Goal: Task Accomplishment & Management: Manage account settings

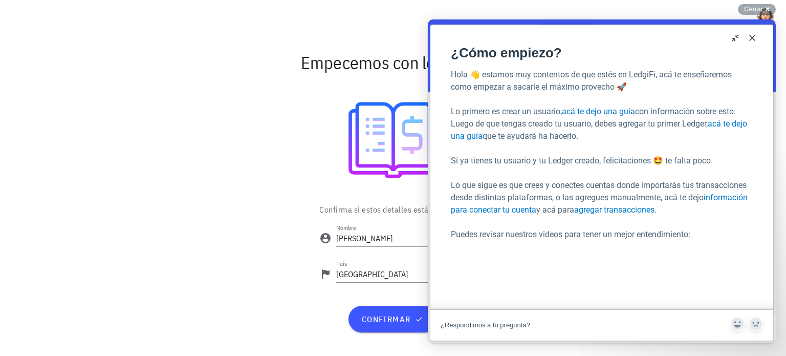
click at [751, 40] on button "Close" at bounding box center [752, 38] width 16 height 16
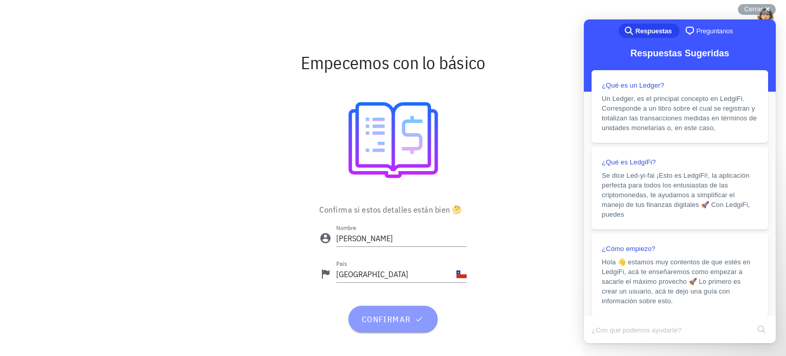
click at [391, 317] on span "confirmar" at bounding box center [393, 319] width 64 height 10
click at [397, 321] on span "confirmar" at bounding box center [393, 319] width 64 height 10
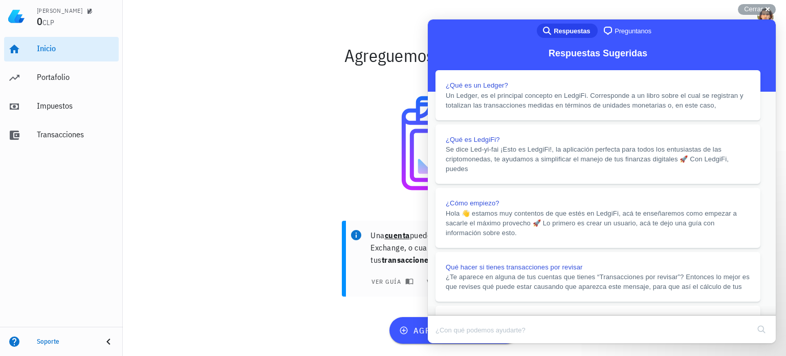
click at [447, 343] on button "Close" at bounding box center [437, 349] width 18 height 13
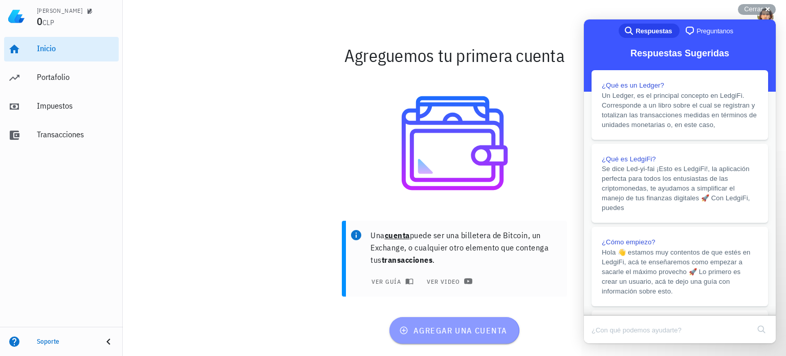
click at [489, 323] on button "agregar una cuenta" at bounding box center [453, 330] width 129 height 27
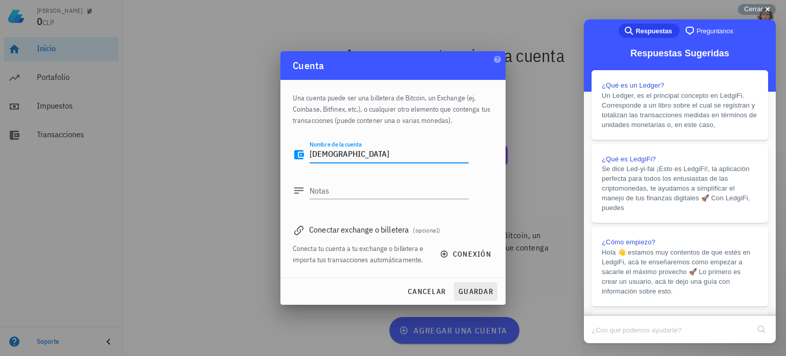
type textarea "buda"
click at [467, 298] on button "guardar" at bounding box center [475, 291] width 43 height 18
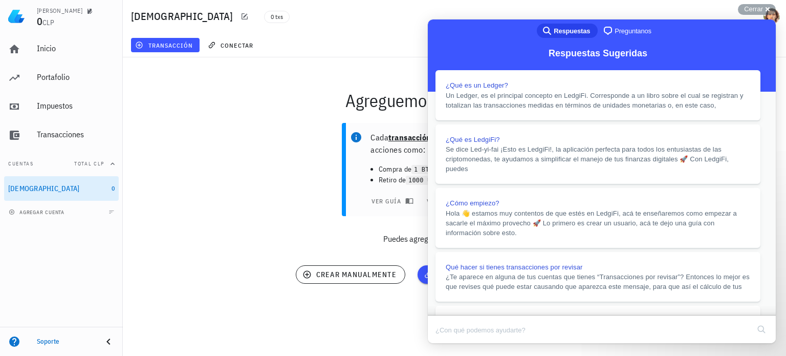
click at [447, 343] on button "Close" at bounding box center [437, 349] width 18 height 13
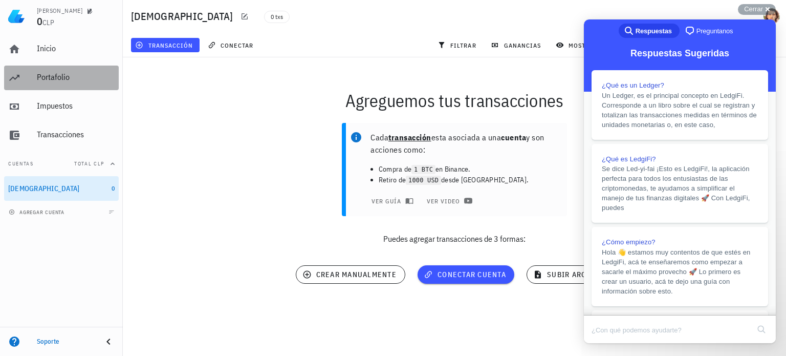
click at [37, 83] on div "Portafolio" at bounding box center [76, 77] width 78 height 23
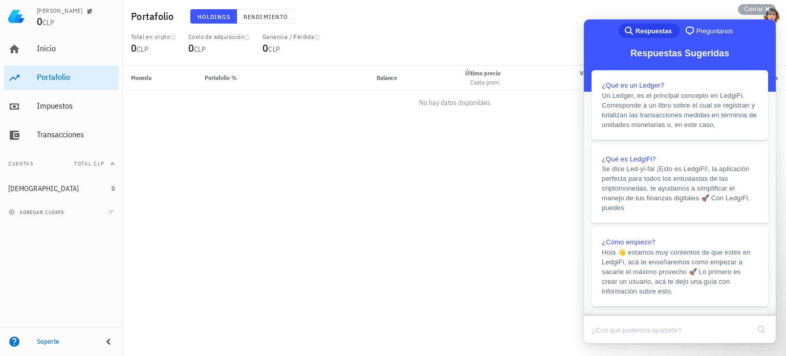
click at [67, 119] on div "Inicio Portafolio Impuestos Transacciones" at bounding box center [61, 92] width 115 height 119
click at [60, 114] on div "Impuestos" at bounding box center [76, 106] width 78 height 23
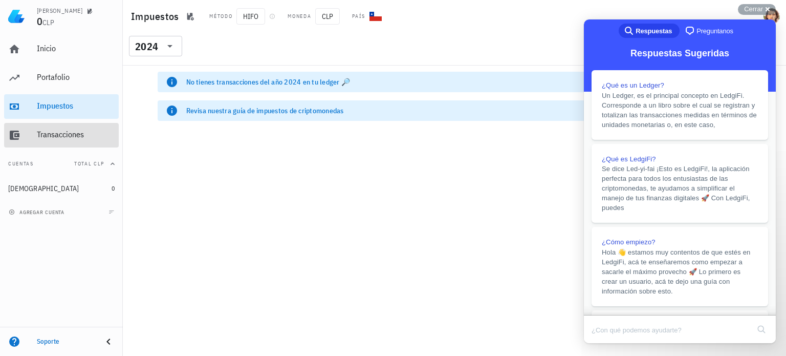
click at [66, 138] on div "Transacciones" at bounding box center [76, 134] width 78 height 10
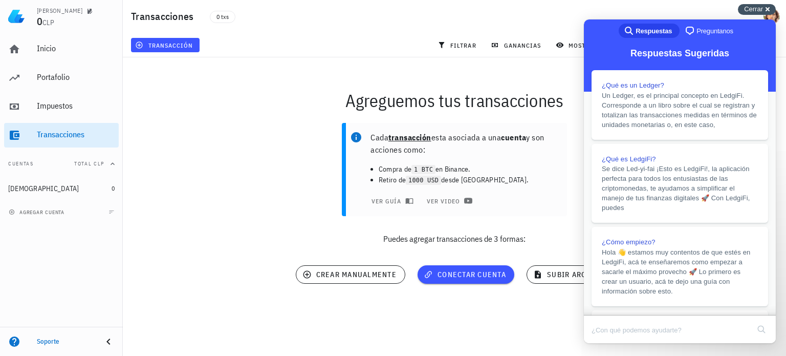
click at [767, 4] on div "Cerrar cross-small" at bounding box center [757, 9] width 38 height 11
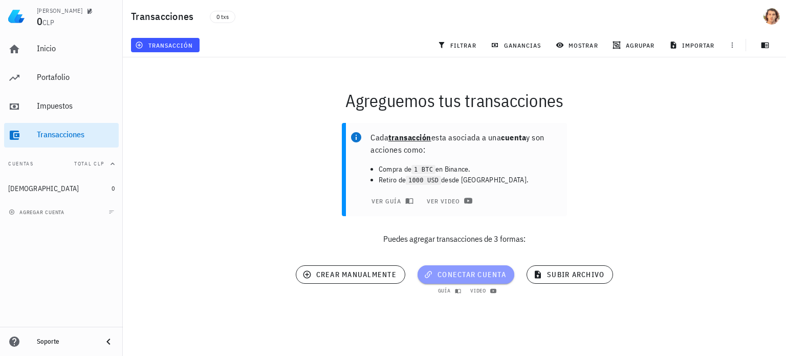
click at [441, 282] on button "conectar cuenta" at bounding box center [466, 274] width 97 height 18
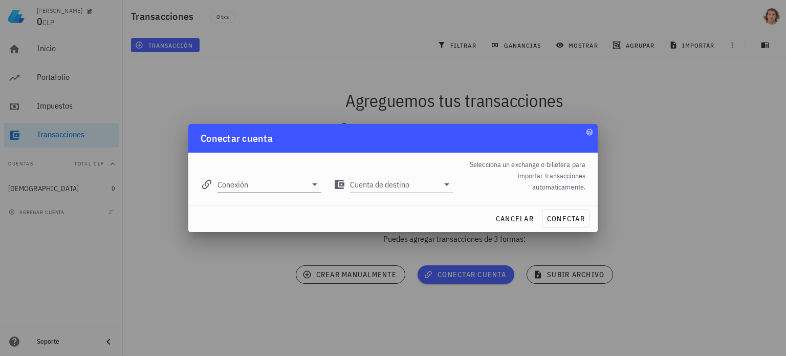
click at [314, 190] on icon at bounding box center [315, 184] width 12 height 12
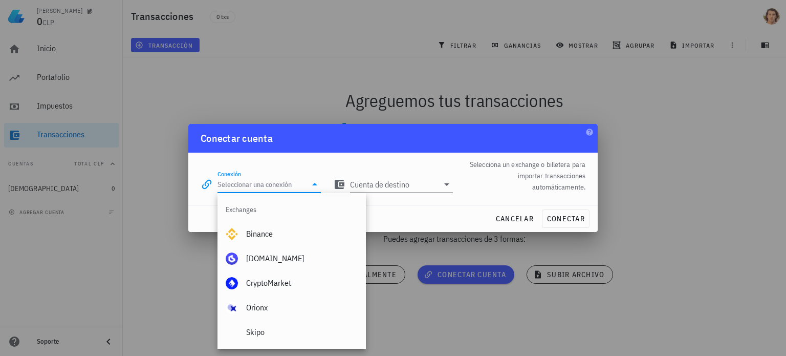
click at [413, 173] on div "Cuenta de destino" at bounding box center [393, 181] width 120 height 23
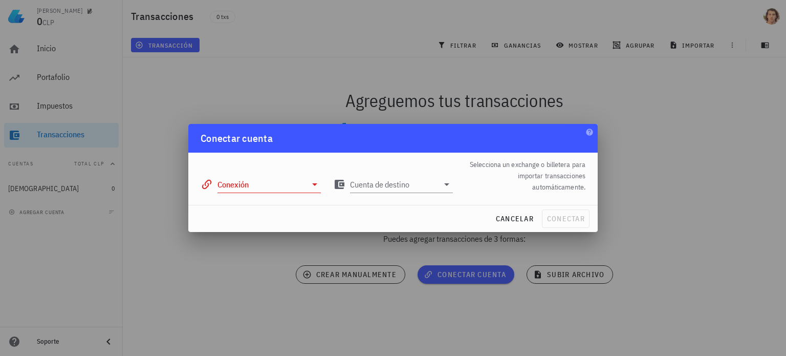
click at [293, 185] on input "Conexión" at bounding box center [261, 184] width 89 height 16
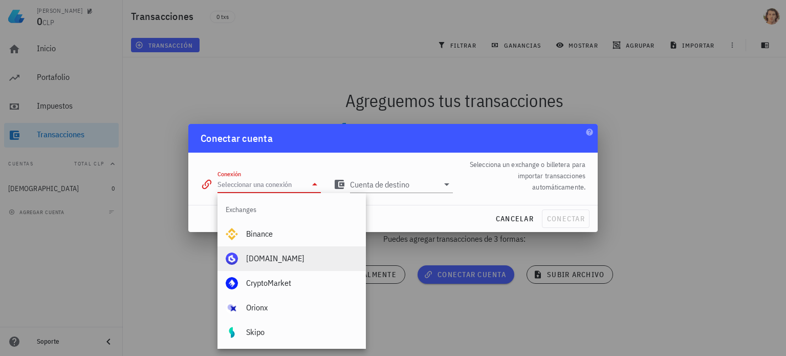
click at [295, 253] on div "Buda.com" at bounding box center [302, 258] width 112 height 22
type input "Buda.com"
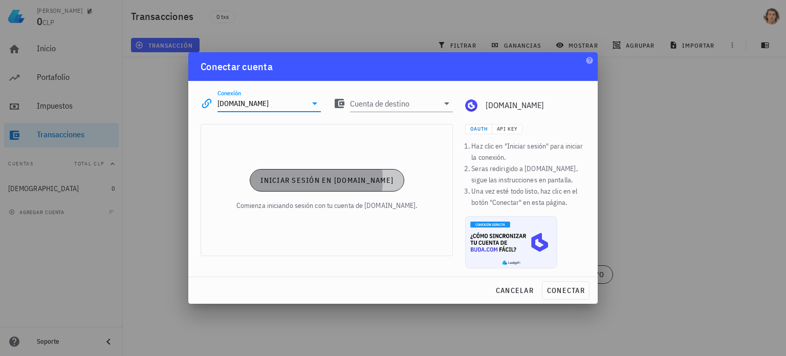
click at [368, 186] on button "Iniciar sesión en Buda.com" at bounding box center [327, 180] width 155 height 23
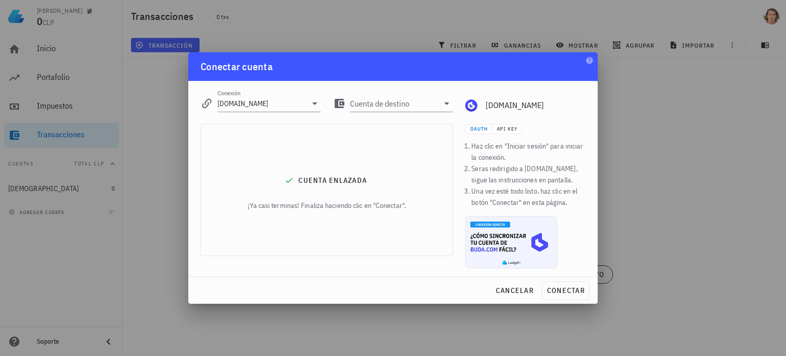
drag, startPoint x: 415, startPoint y: 208, endPoint x: 497, endPoint y: 255, distance: 94.7
click at [454, 235] on div "Cuenta enlazada ¡Ya casi terminas! Finaliza haciendo clic en "Conectar"." at bounding box center [326, 197] width 265 height 159
click at [575, 293] on span "conectar" at bounding box center [565, 290] width 38 height 9
click at [422, 110] on input "Cuenta de destino" at bounding box center [394, 103] width 89 height 16
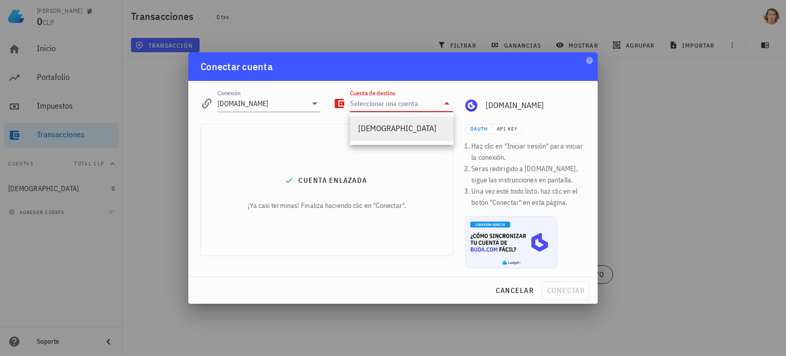
click at [422, 129] on div "buda" at bounding box center [401, 128] width 87 height 10
type input "buda"
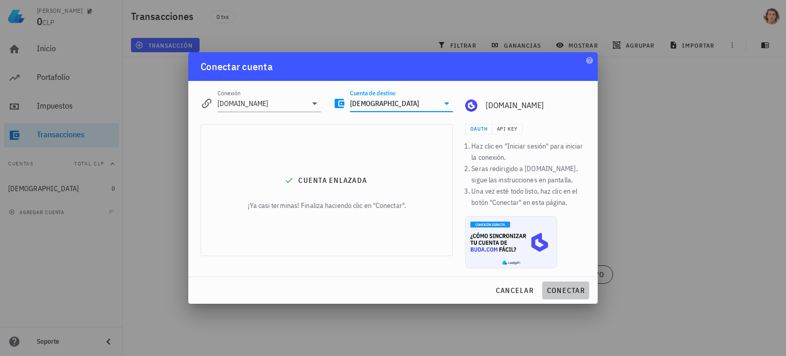
click at [561, 290] on span "conectar" at bounding box center [565, 290] width 38 height 9
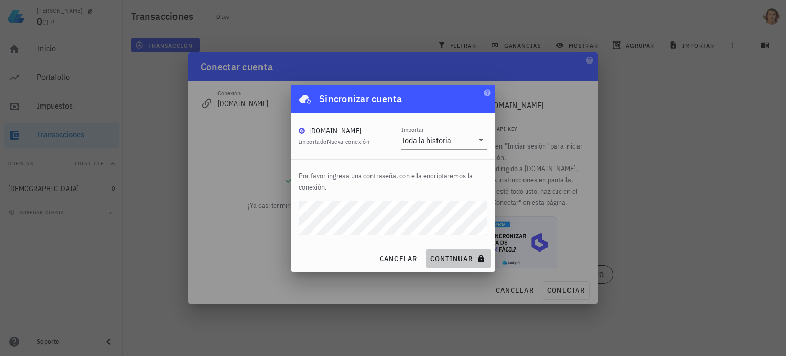
click at [461, 255] on span "continuar" at bounding box center [458, 258] width 57 height 9
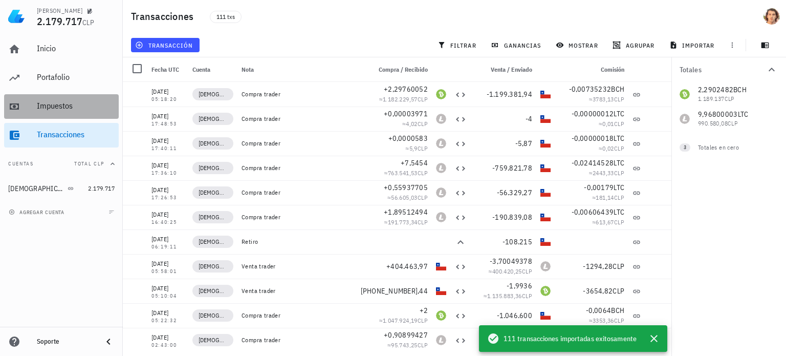
click at [80, 106] on div "Impuestos" at bounding box center [76, 106] width 78 height 10
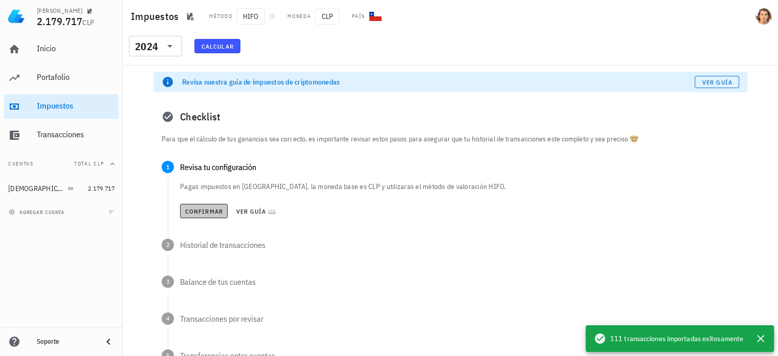
click at [217, 213] on span "Confirmar" at bounding box center [204, 211] width 38 height 8
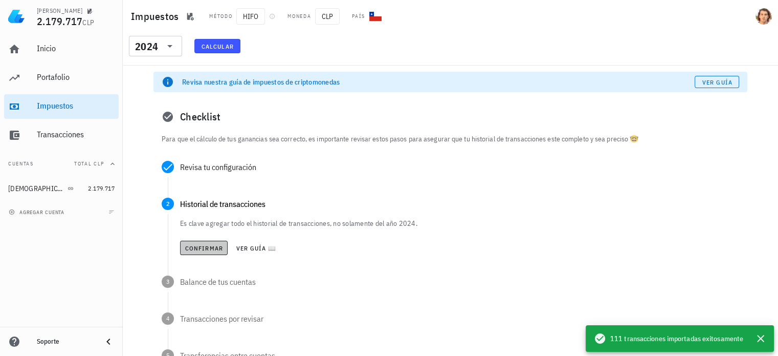
click at [206, 251] on button "Confirmar" at bounding box center [204, 247] width 48 height 14
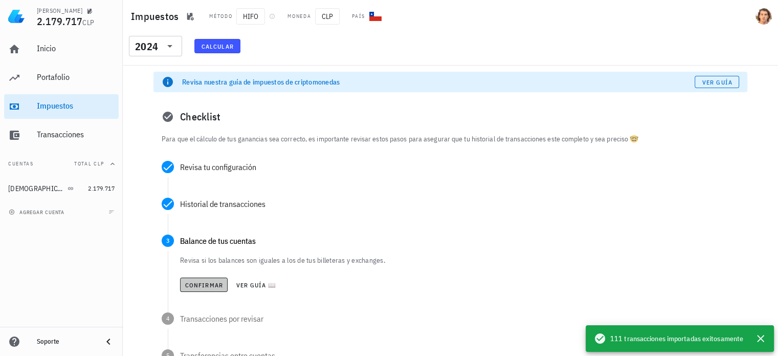
click at [211, 289] on button "Confirmar" at bounding box center [204, 284] width 48 height 14
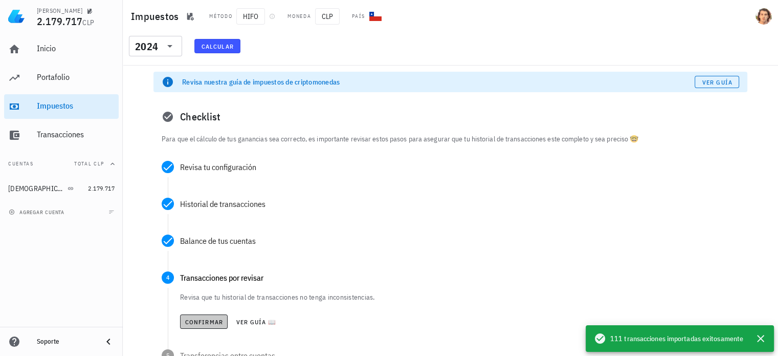
click at [204, 321] on span "Confirmar" at bounding box center [204, 322] width 38 height 8
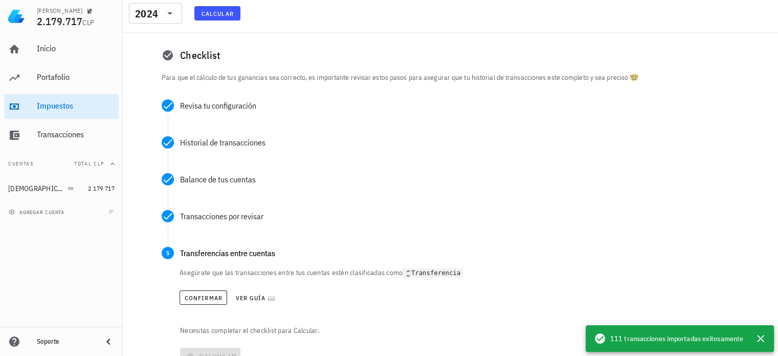
scroll to position [106, 0]
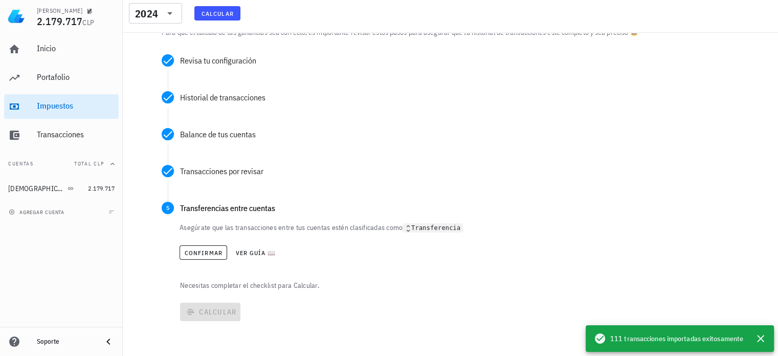
click at [213, 263] on div "Confirmar Ver guía 📖" at bounding box center [460, 252] width 560 height 23
click at [207, 257] on button "Confirmar" at bounding box center [204, 252] width 48 height 14
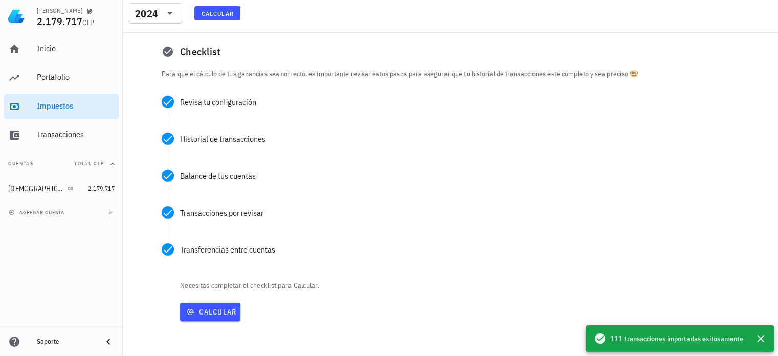
scroll to position [65, 0]
click at [215, 320] on button "Calcular" at bounding box center [210, 311] width 60 height 18
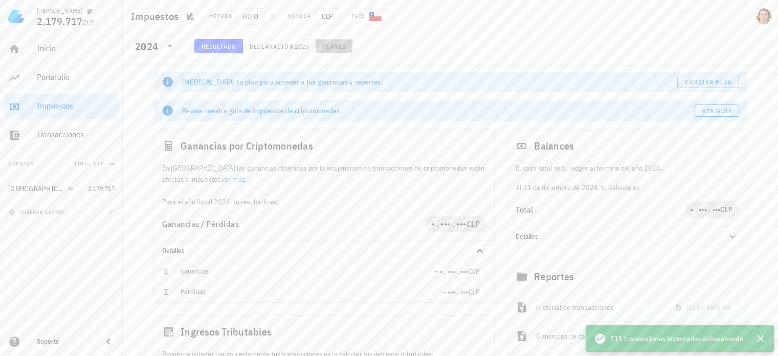
click at [330, 47] on span "Planes" at bounding box center [334, 46] width 25 height 8
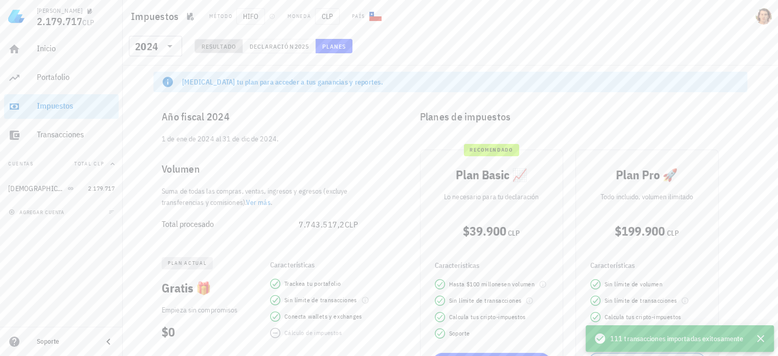
click at [217, 50] on span "Resultado" at bounding box center [218, 46] width 35 height 8
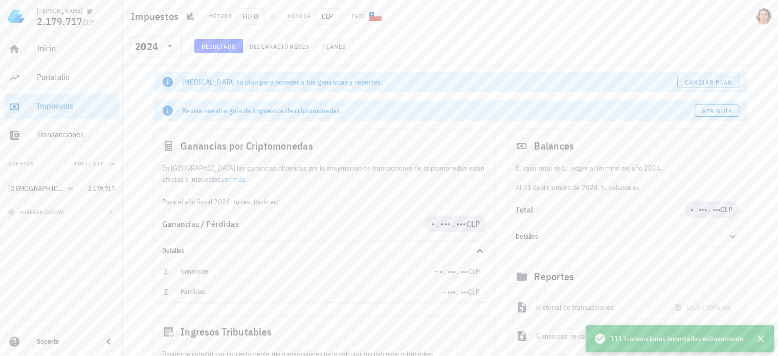
click at [169, 44] on icon at bounding box center [170, 46] width 12 height 12
click at [145, 75] on div "2025" at bounding box center [155, 73] width 37 height 8
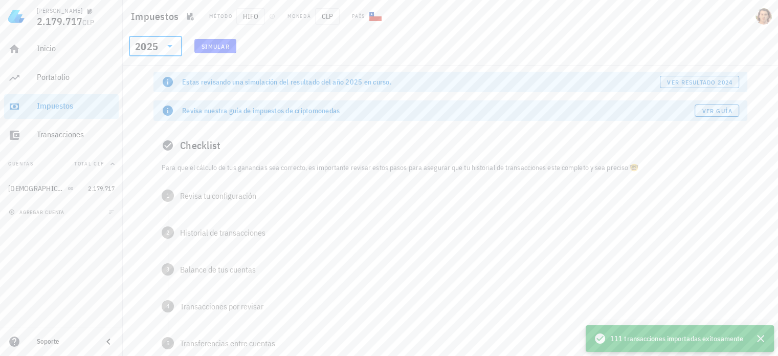
click at [148, 44] on div "2025" at bounding box center [146, 46] width 23 height 10
click at [145, 117] on div "2023" at bounding box center [155, 113] width 37 height 8
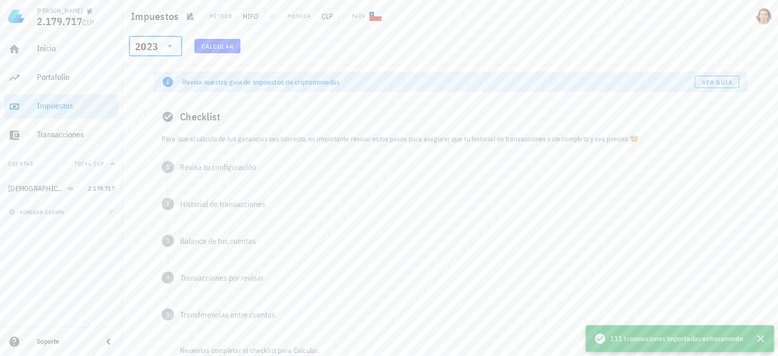
click at [163, 49] on div at bounding box center [169, 46] width 14 height 12
click at [151, 97] on div "2024" at bounding box center [155, 93] width 37 height 8
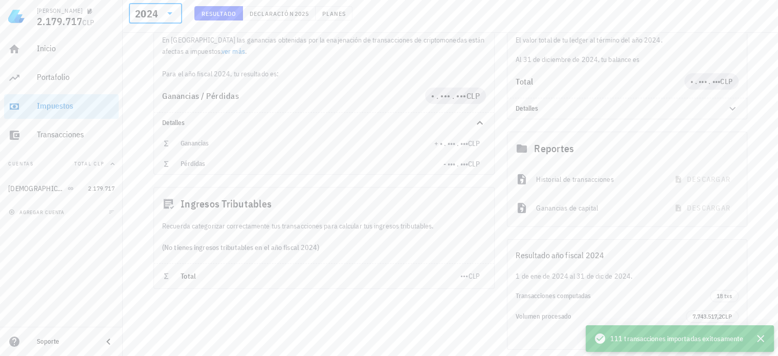
scroll to position [130, 0]
click at [763, 337] on icon "button" at bounding box center [761, 338] width 12 height 12
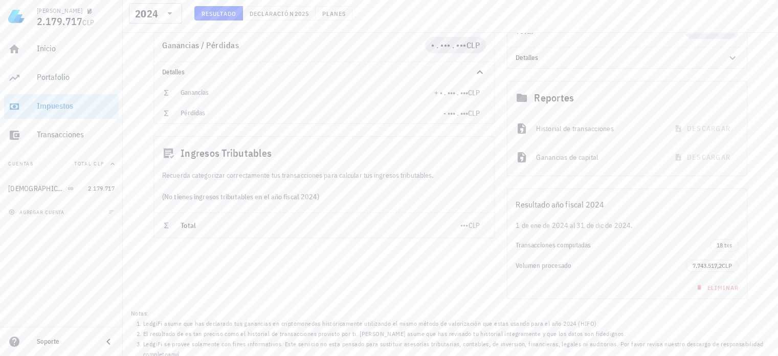
scroll to position [184, 0]
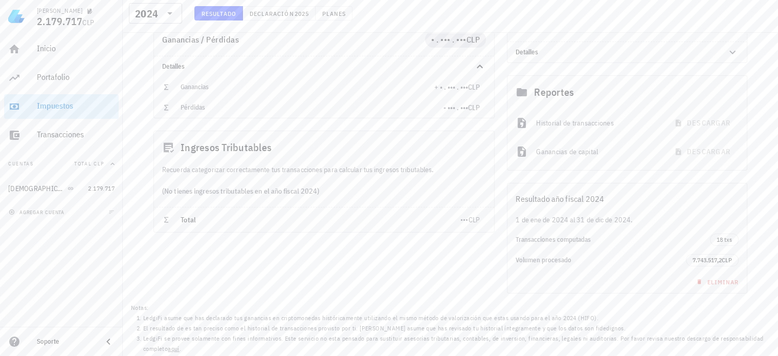
click at [468, 106] on span "CLP" at bounding box center [474, 107] width 12 height 9
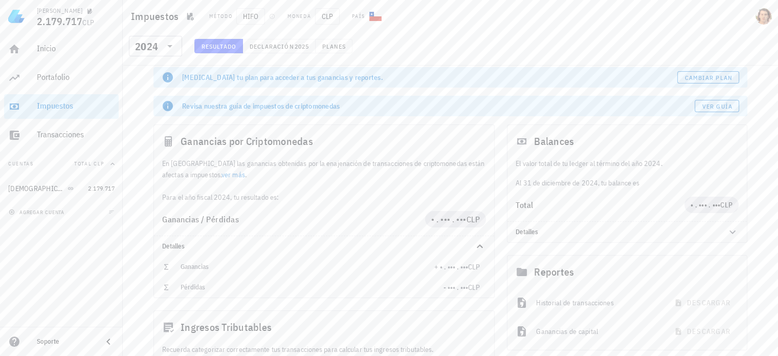
scroll to position [0, 0]
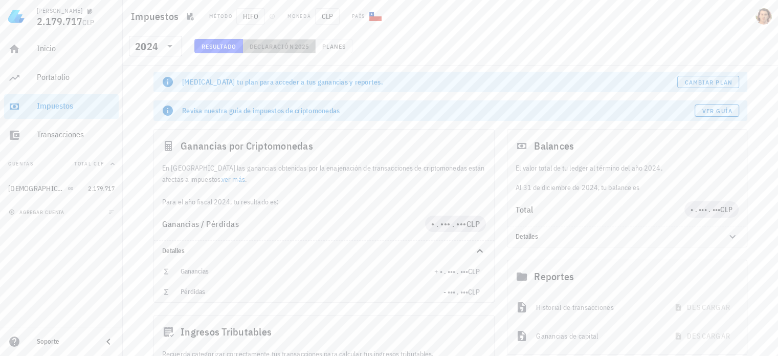
click at [284, 40] on button "Declaración 2025" at bounding box center [279, 46] width 73 height 14
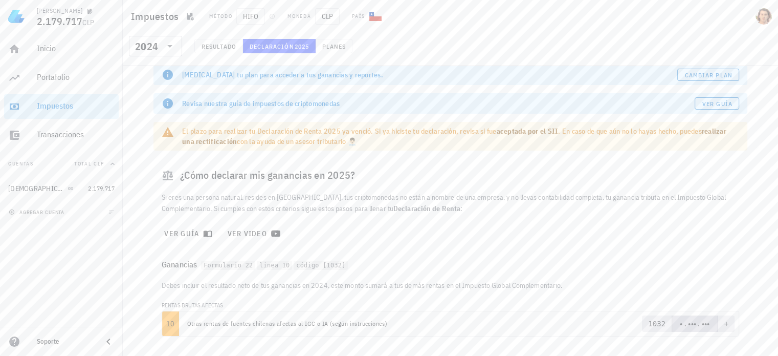
scroll to position [59, 0]
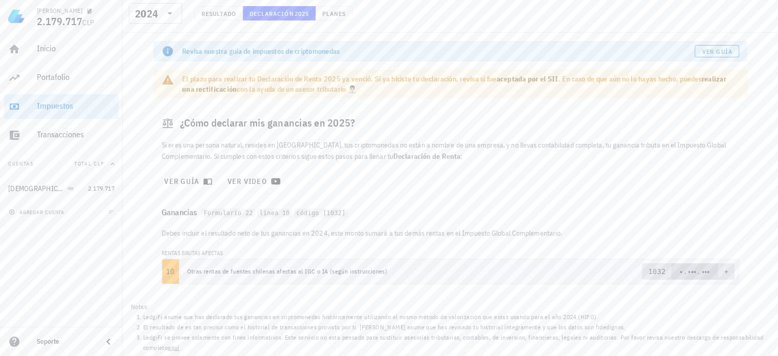
click at [721, 275] on span "1032 • . ••• . ••• +" at bounding box center [688, 271] width 80 height 16
click at [727, 273] on pre "+" at bounding box center [726, 271] width 5 height 10
click at [163, 20] on div "2024" at bounding box center [155, 13] width 41 height 20
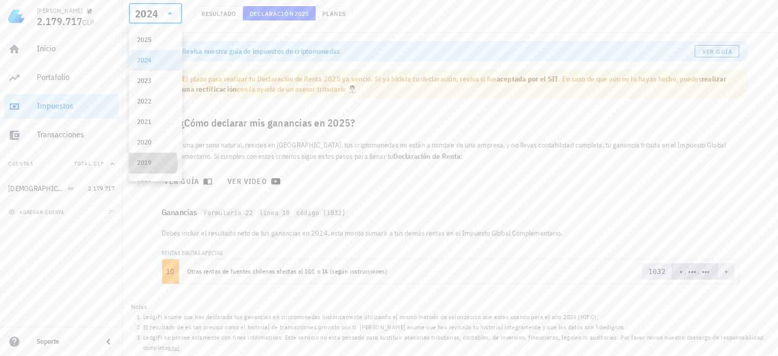
click at [166, 167] on div "2019" at bounding box center [155, 163] width 37 height 16
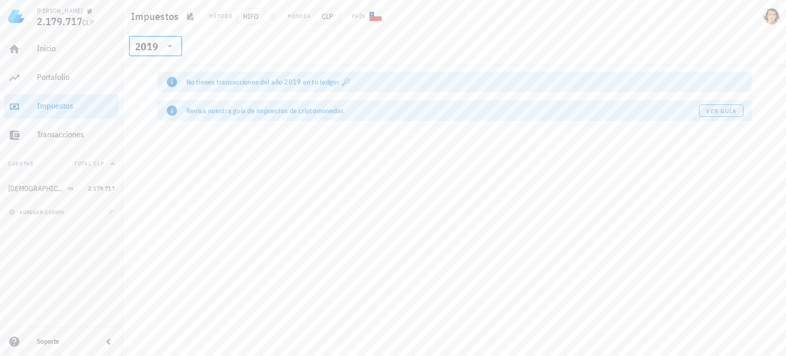
click at [163, 46] on div at bounding box center [169, 46] width 14 height 12
click at [155, 151] on div "2021" at bounding box center [155, 154] width 37 height 8
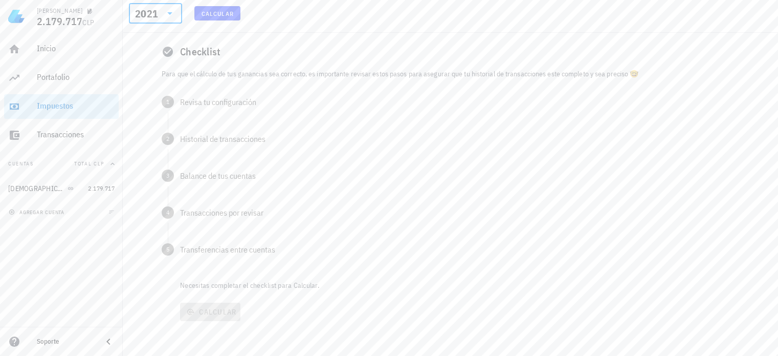
scroll to position [26, 0]
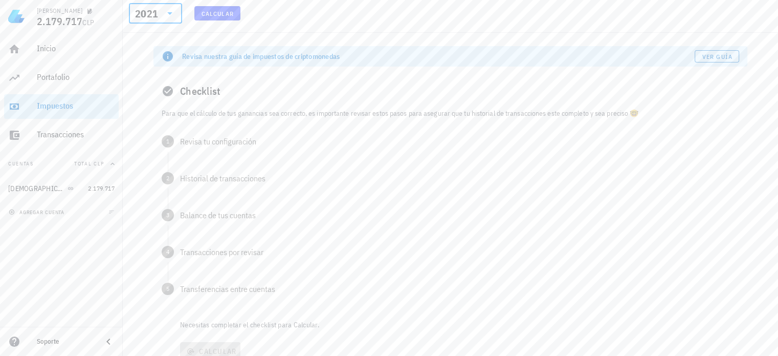
click at [214, 114] on p "Para que el cálculo de tus ganancias sea correcto, es importante revisar estos …" at bounding box center [451, 112] width 578 height 11
click at [727, 61] on link "Ver guía" at bounding box center [717, 56] width 45 height 12
click at [154, 23] on div "2021" at bounding box center [148, 13] width 27 height 20
click at [146, 98] on div "2022" at bounding box center [155, 101] width 37 height 8
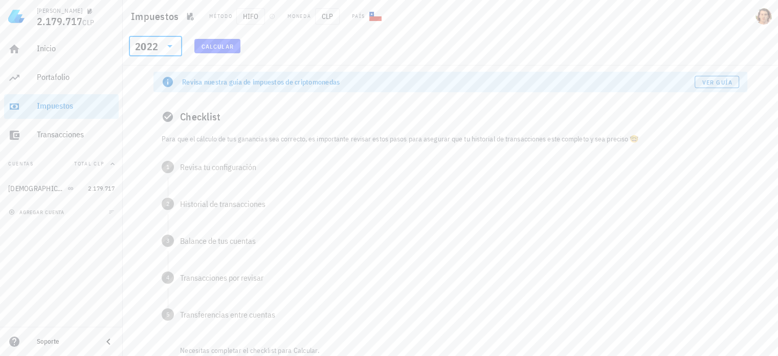
click at [163, 46] on div at bounding box center [169, 46] width 14 height 12
click at [240, 49] on div "Calcular" at bounding box center [217, 49] width 58 height 20
click at [213, 46] on span "Calcular" at bounding box center [217, 46] width 33 height 8
click at [224, 46] on span "Calcular" at bounding box center [217, 46] width 33 height 8
click at [254, 10] on span "HIFO" at bounding box center [250, 16] width 29 height 16
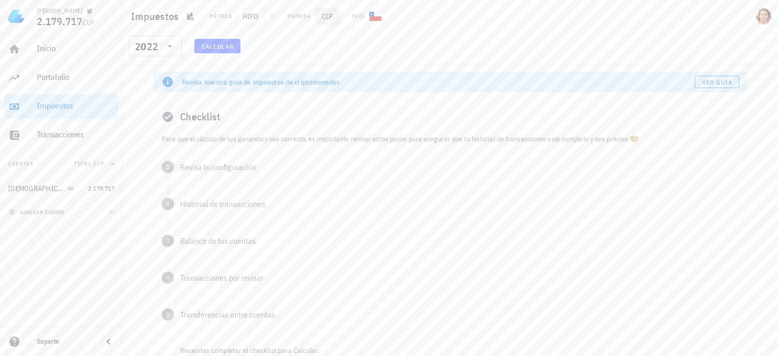
click at [331, 18] on span "CLP" at bounding box center [327, 16] width 25 height 16
click at [218, 42] on span "Calcular" at bounding box center [217, 46] width 33 height 8
click at [157, 42] on div "2022" at bounding box center [146, 46] width 23 height 10
click at [151, 113] on div "2023" at bounding box center [155, 113] width 37 height 8
click at [214, 48] on span "Calcular" at bounding box center [217, 46] width 33 height 8
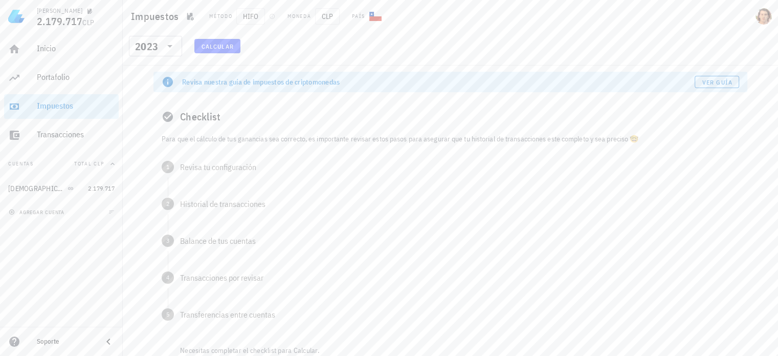
click at [205, 133] on div "Checklist" at bounding box center [451, 116] width 594 height 33
click at [156, 49] on div "2023" at bounding box center [146, 46] width 23 height 10
click at [156, 94] on div "2024" at bounding box center [155, 93] width 37 height 8
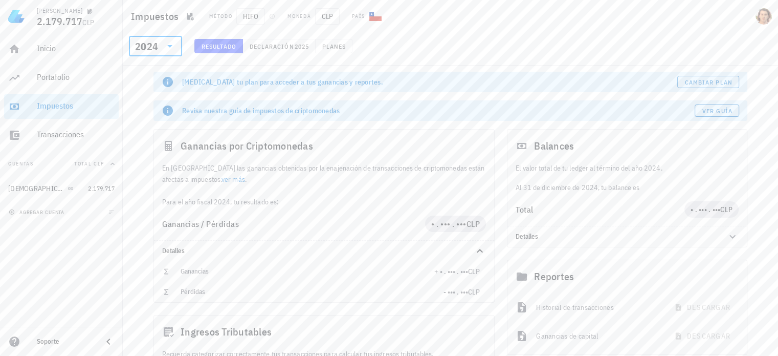
click at [163, 42] on div at bounding box center [169, 46] width 14 height 12
click at [169, 68] on div "2025" at bounding box center [155, 72] width 53 height 20
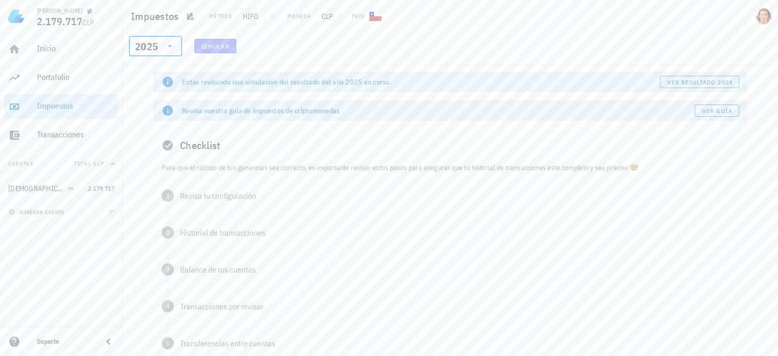
click at [228, 42] on span "Simular" at bounding box center [215, 46] width 29 height 8
click at [221, 47] on span "Simular" at bounding box center [215, 46] width 29 height 8
drag, startPoint x: 725, startPoint y: 81, endPoint x: 655, endPoint y: 145, distance: 93.8
click at [655, 145] on div "Estas revisando una simulación del resultado del año 2025 en curso. ver resulta…" at bounding box center [450, 257] width 606 height 384
click at [620, 137] on div "Checklist" at bounding box center [451, 145] width 594 height 33
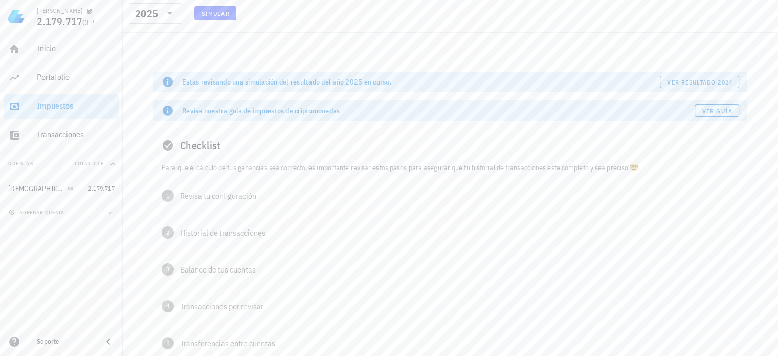
scroll to position [46, 0]
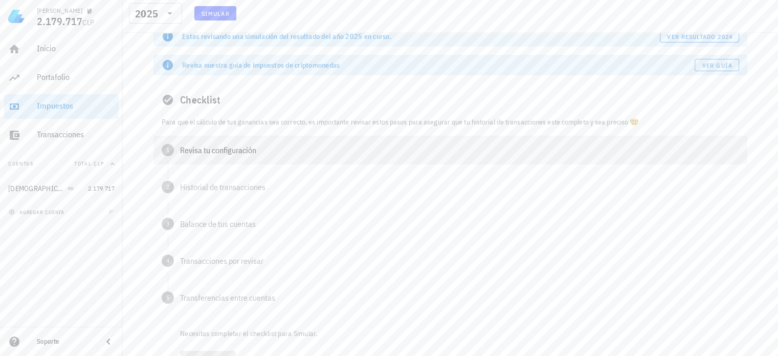
click at [287, 137] on div "1 Revisa tu configuración" at bounding box center [451, 150] width 594 height 29
click at [225, 197] on button "Confirmar" at bounding box center [204, 194] width 48 height 14
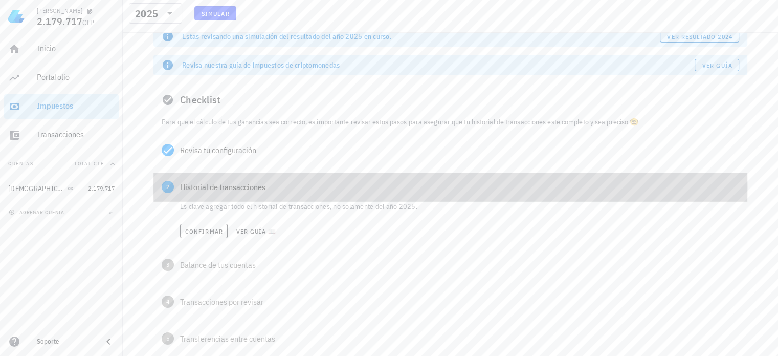
click at [224, 198] on div "2 Historial de transacciones" at bounding box center [451, 186] width 594 height 29
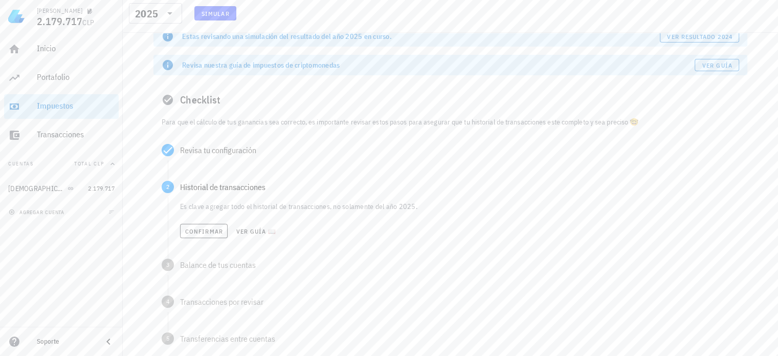
click at [201, 238] on div "Confirmar Ver guía 📖" at bounding box center [459, 231] width 559 height 23
click at [202, 237] on button "Confirmar" at bounding box center [204, 231] width 48 height 14
click at [206, 225] on div "Balance de tus cuentas" at bounding box center [459, 224] width 559 height 8
click at [199, 268] on span "Confirmar" at bounding box center [204, 268] width 38 height 8
click at [199, 268] on div "4 Transacciones por revisar" at bounding box center [451, 260] width 594 height 29
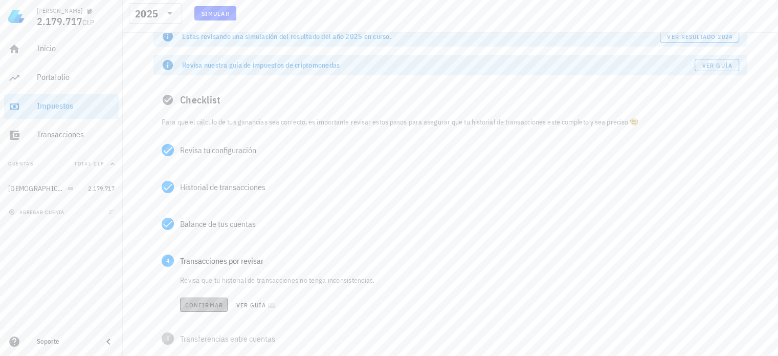
click at [203, 302] on span "Confirmar" at bounding box center [204, 305] width 38 height 8
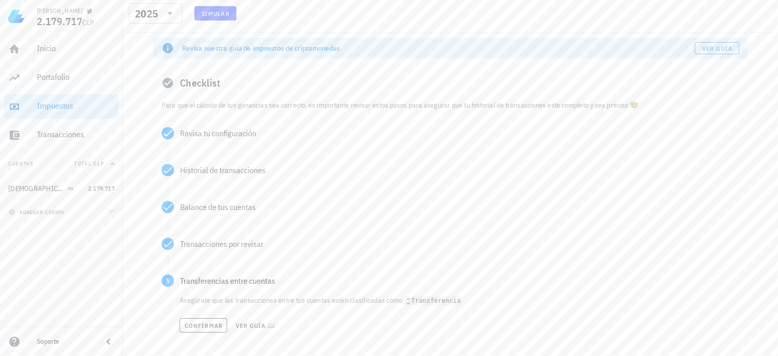
scroll to position [103, 0]
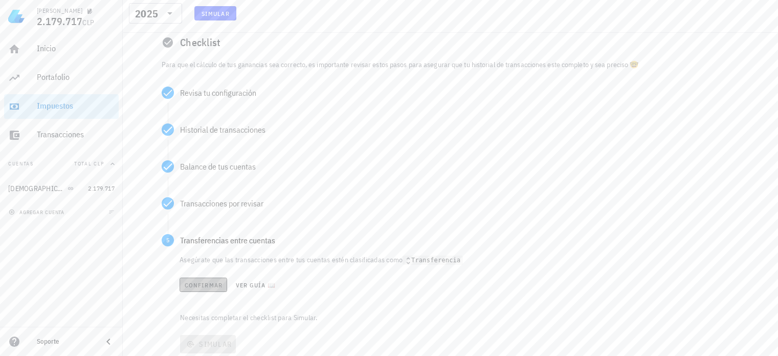
click at [211, 278] on button "Confirmar" at bounding box center [204, 284] width 48 height 14
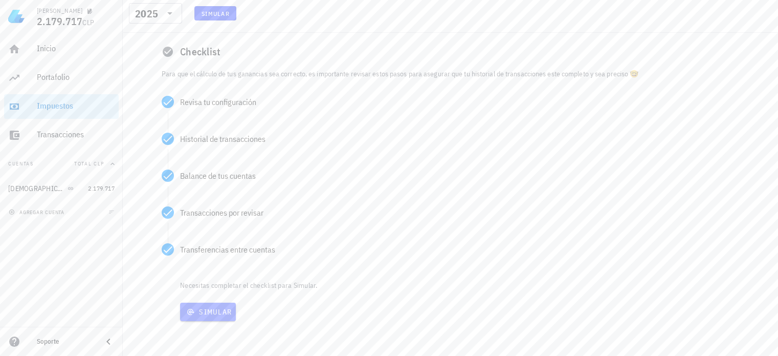
scroll to position [94, 0]
click at [212, 319] on button "Simular" at bounding box center [208, 311] width 56 height 18
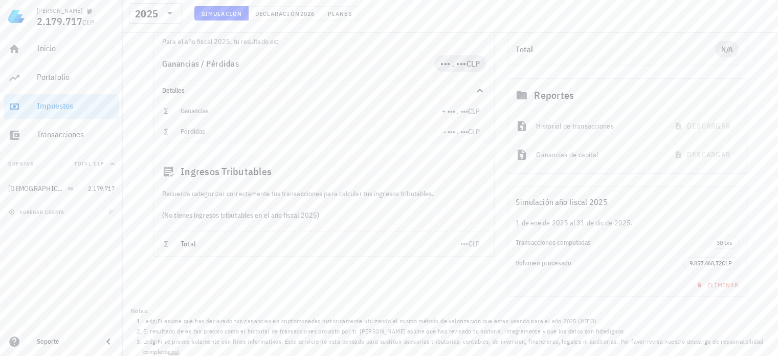
scroll to position [190, 0]
drag, startPoint x: 523, startPoint y: 201, endPoint x: 643, endPoint y: 224, distance: 121.9
click at [643, 224] on div "Simulación año fiscal 2025 1 de ene de 2025 al 31 de dic de 2025. Transacciones…" at bounding box center [627, 239] width 240 height 111
click at [652, 234] on div "Transacciones computadas" at bounding box center [613, 241] width 194 height 16
drag, startPoint x: 526, startPoint y: 262, endPoint x: 707, endPoint y: 260, distance: 180.6
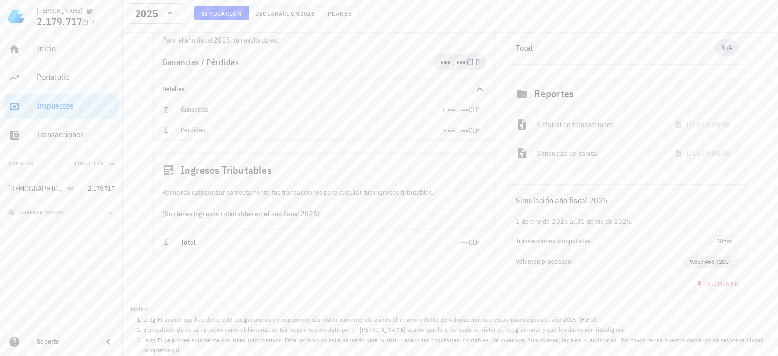
click at [705, 259] on div "Volumen procesado 9.857.468,72 CLP" at bounding box center [627, 261] width 239 height 20
click at [627, 257] on div "Volumen procesado" at bounding box center [599, 261] width 167 height 8
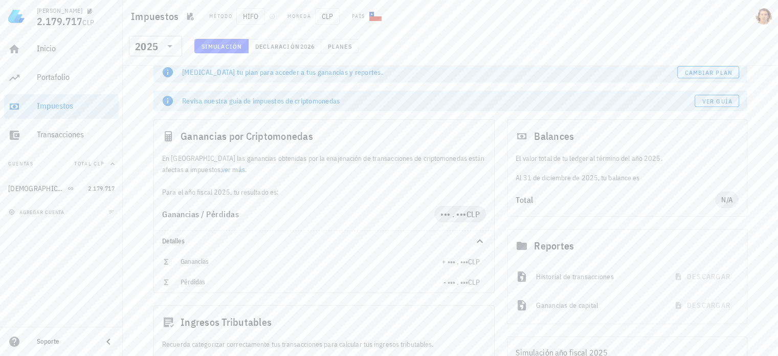
scroll to position [15, 0]
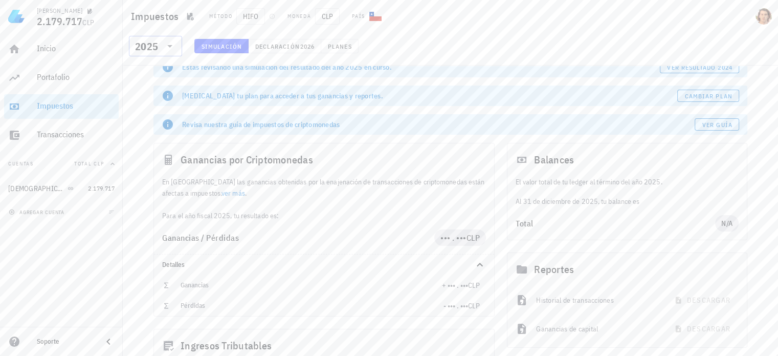
click at [151, 45] on div "2025" at bounding box center [146, 46] width 23 height 10
click at [152, 87] on div "2024" at bounding box center [155, 93] width 37 height 16
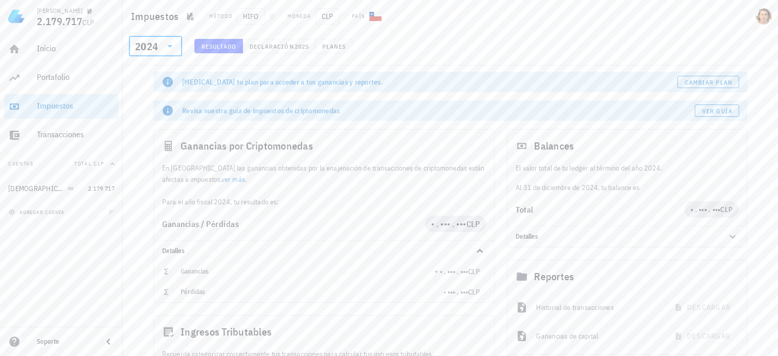
click at [171, 57] on div "​ 2024" at bounding box center [156, 49] width 63 height 27
click at [162, 52] on div at bounding box center [169, 46] width 14 height 12
click at [158, 116] on div "2023" at bounding box center [155, 113] width 37 height 8
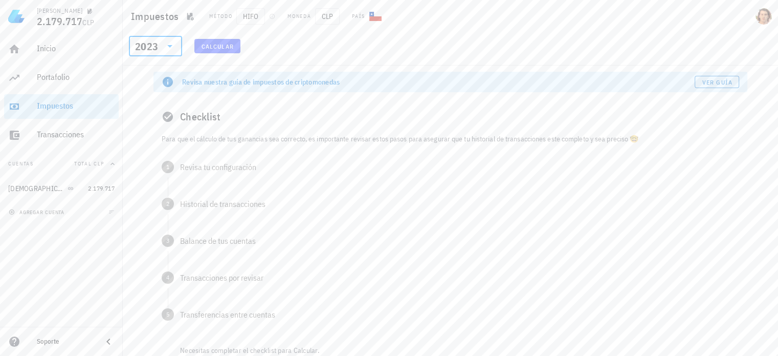
drag, startPoint x: 770, startPoint y: 100, endPoint x: 769, endPoint y: 94, distance: 6.3
click at [769, 94] on div "Revisa nuestra guía de impuestos de criptomonedas Ver guía Checklist Para que e…" at bounding box center [450, 242] width 655 height 355
click at [50, 50] on div "Inicio" at bounding box center [76, 48] width 78 height 10
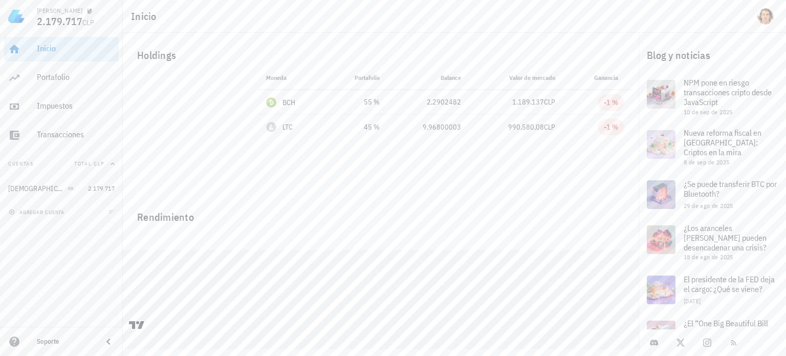
click at [105, 344] on icon at bounding box center [108, 341] width 12 height 12
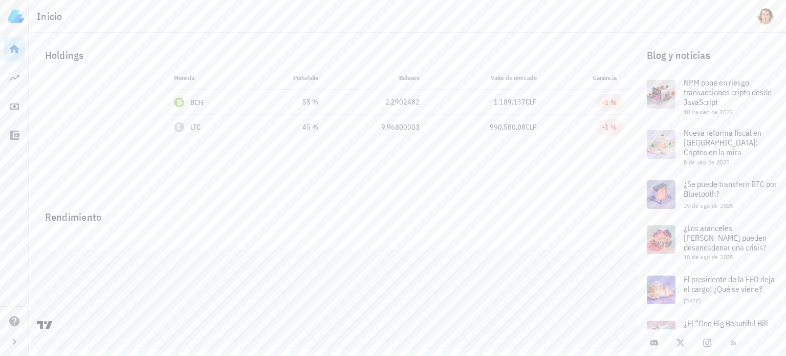
click at [10, 52] on icon at bounding box center [14, 49] width 12 height 12
click at [14, 336] on icon "button" at bounding box center [14, 341] width 12 height 12
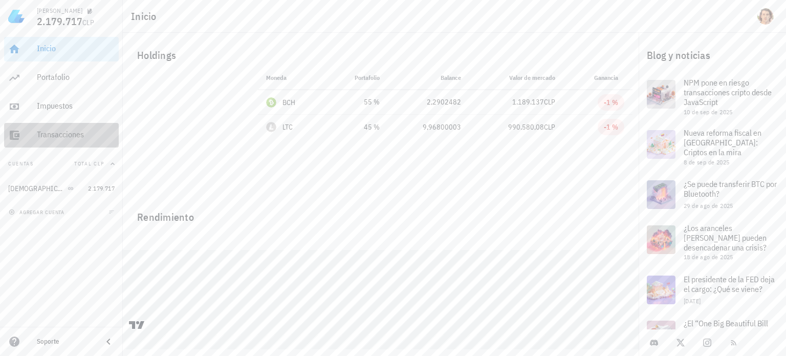
click at [57, 143] on div "Transacciones" at bounding box center [76, 134] width 78 height 23
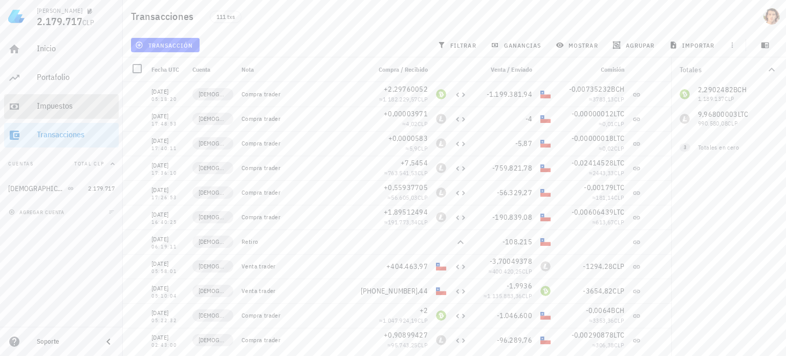
click at [54, 110] on div "Impuestos" at bounding box center [76, 106] width 78 height 10
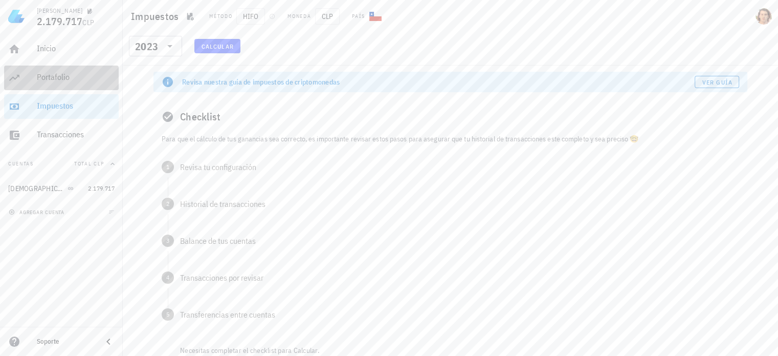
click at [52, 84] on div "Portafolio" at bounding box center [76, 77] width 78 height 23
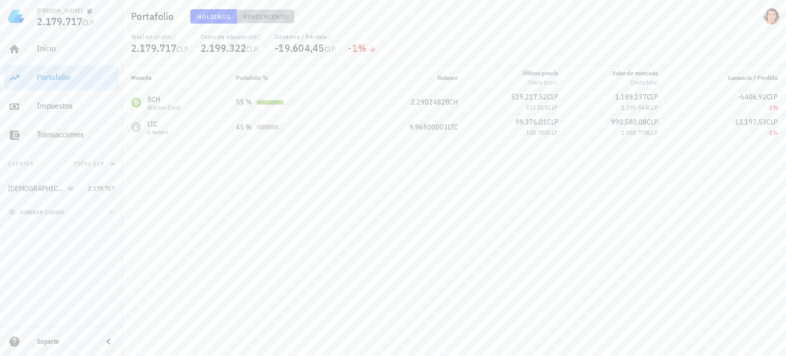
click at [244, 16] on span "Rendimiento" at bounding box center [265, 17] width 45 height 8
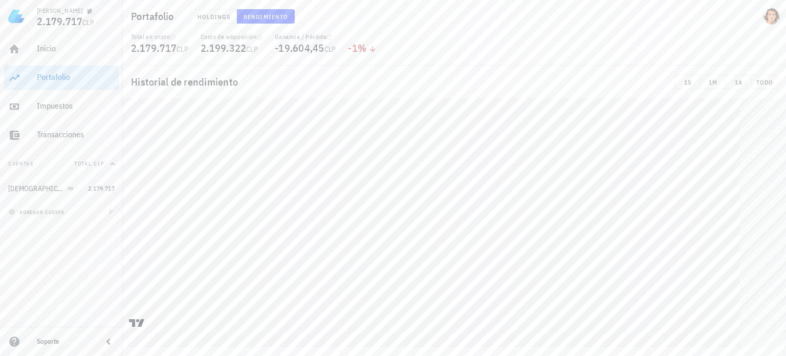
click at [109, 164] on icon "button" at bounding box center [112, 164] width 8 height 8
click at [74, 210] on div "agregar cuenta" at bounding box center [61, 212] width 123 height 23
click at [12, 209] on icon "button" at bounding box center [12, 212] width 6 height 6
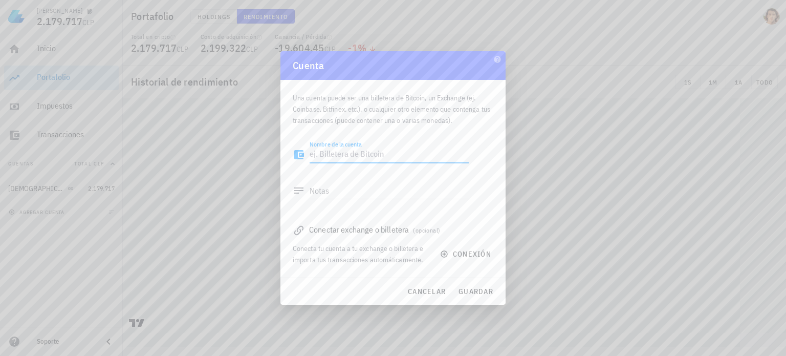
click at [371, 154] on textarea "Nombre de la cuenta" at bounding box center [389, 154] width 159 height 16
click at [447, 258] on button "conexión" at bounding box center [466, 254] width 65 height 18
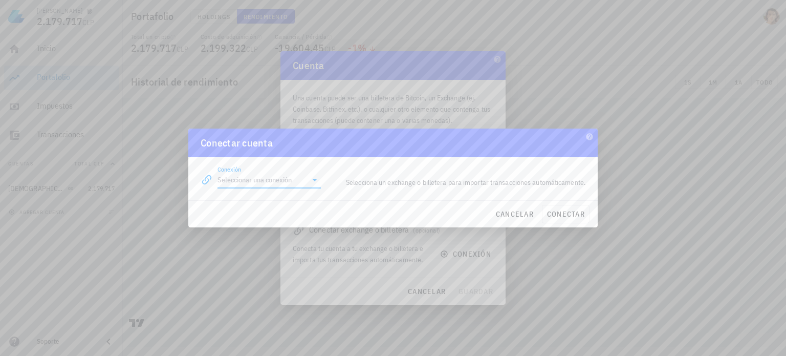
click at [293, 184] on input "Conexión" at bounding box center [261, 179] width 89 height 16
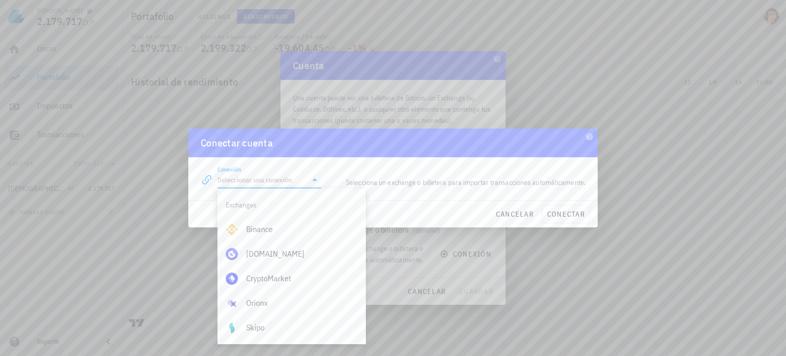
scroll to position [6, 0]
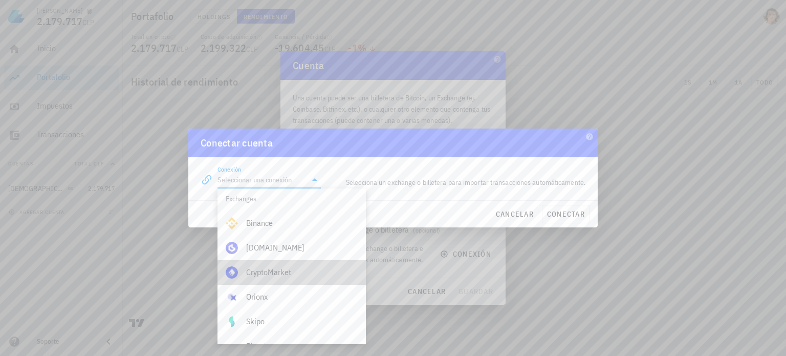
click at [317, 264] on div "CryptoMarket" at bounding box center [302, 272] width 112 height 22
type input "CryptoMarket"
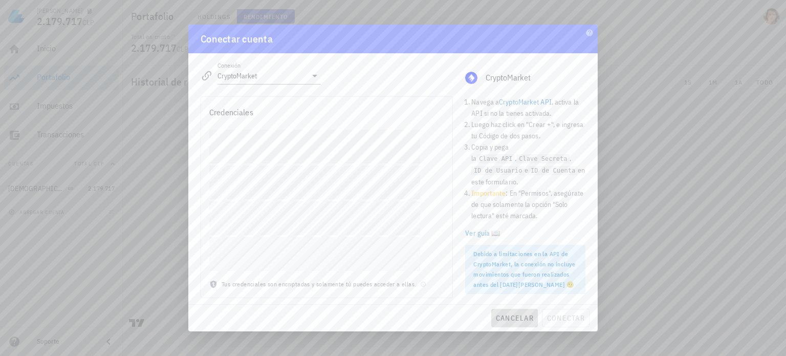
drag, startPoint x: 520, startPoint y: 315, endPoint x: 553, endPoint y: 266, distance: 59.3
click at [553, 266] on div "Conectar cuenta Conexión CryptoMarket editar CryptoMarket Navega a CryptoMarket…" at bounding box center [392, 178] width 409 height 306
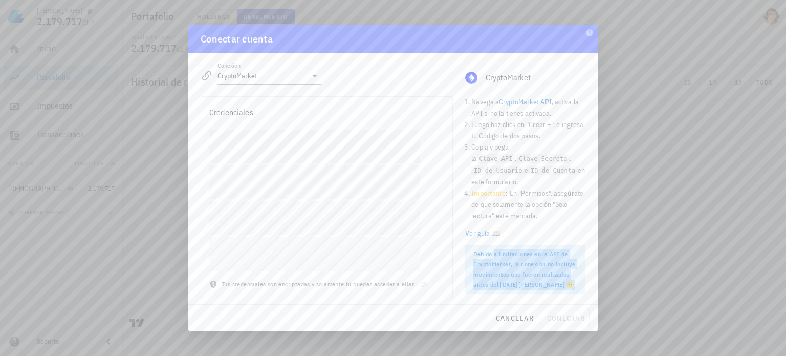
drag, startPoint x: 493, startPoint y: 246, endPoint x: 573, endPoint y: 278, distance: 85.8
click at [573, 278] on div "Debido a limitaciones en la API de CryptoMarket, la conexión no incluye movimie…" at bounding box center [525, 269] width 104 height 41
click at [520, 317] on span "cancelar" at bounding box center [514, 317] width 38 height 9
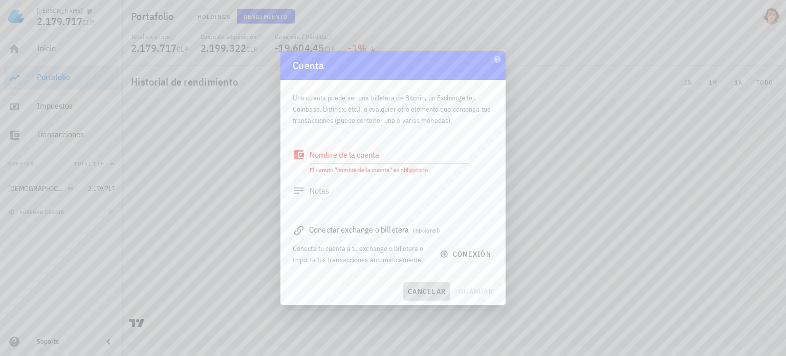
click at [444, 296] on button "cancelar" at bounding box center [426, 291] width 47 height 18
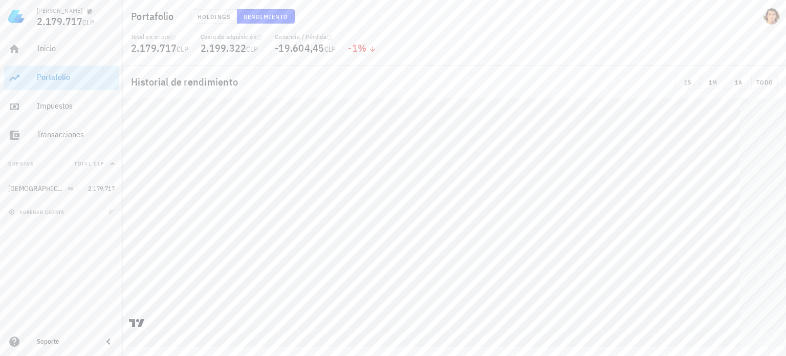
click at [70, 79] on div "Portafolio" at bounding box center [76, 77] width 78 height 10
click at [222, 9] on button "Holdings" at bounding box center [213, 16] width 47 height 14
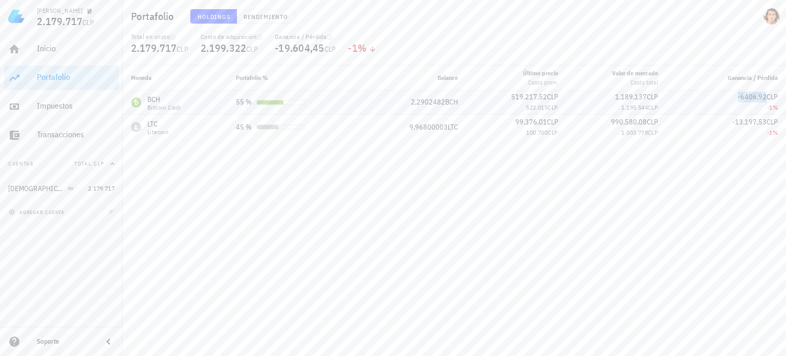
click at [741, 98] on span "-6406,92" at bounding box center [752, 96] width 29 height 9
drag, startPoint x: 597, startPoint y: 94, endPoint x: 632, endPoint y: 95, distance: 35.8
click at [632, 95] on div "1.189.137 CLP" at bounding box center [617, 97] width 84 height 11
click at [172, 38] on icon "button" at bounding box center [172, 37] width 5 height 5
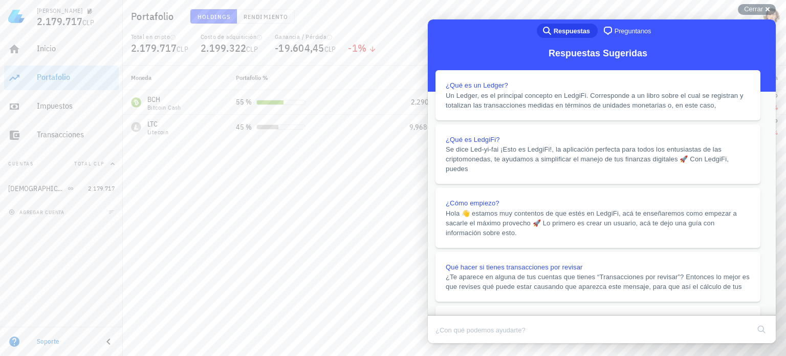
click at [250, 173] on div "Moneda Portafolio % Balance Último precio Costo prom. Valor de mercado Costo to…" at bounding box center [454, 210] width 663 height 290
click at [447, 343] on button "Close" at bounding box center [437, 349] width 18 height 13
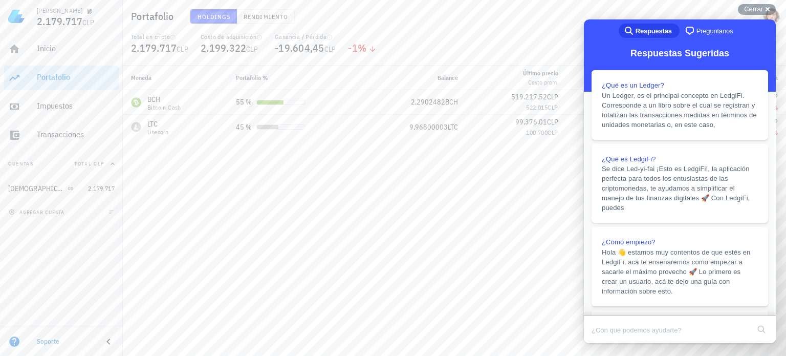
click at [461, 248] on div "Moneda Portafolio % Balance Último precio Costo prom. Valor de mercado Costo to…" at bounding box center [454, 210] width 663 height 290
click at [113, 341] on icon at bounding box center [108, 341] width 12 height 12
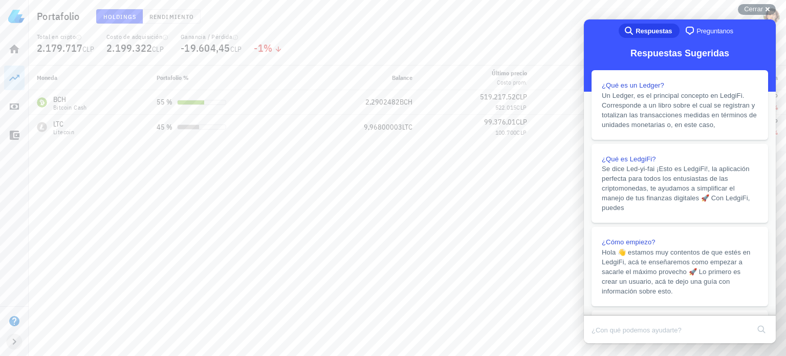
click at [10, 338] on icon "button" at bounding box center [14, 341] width 12 height 12
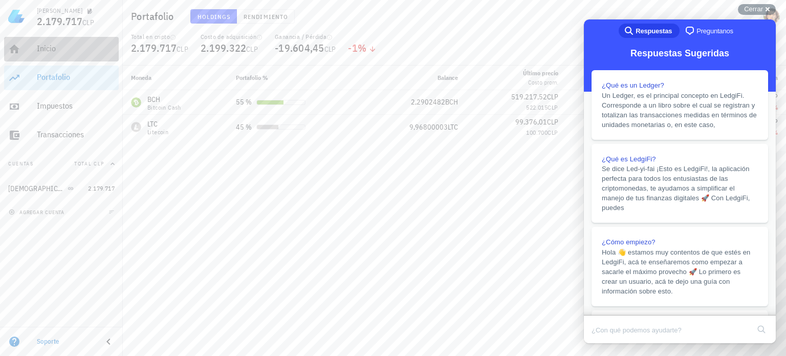
click at [43, 48] on div "Inicio" at bounding box center [76, 48] width 78 height 10
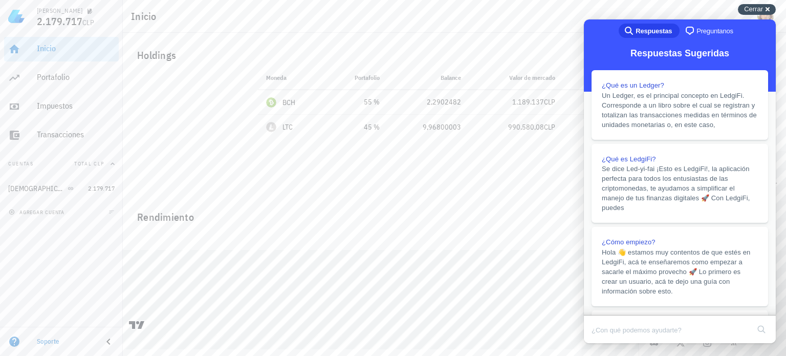
click at [765, 10] on div "Cerrar cross-small" at bounding box center [757, 9] width 38 height 11
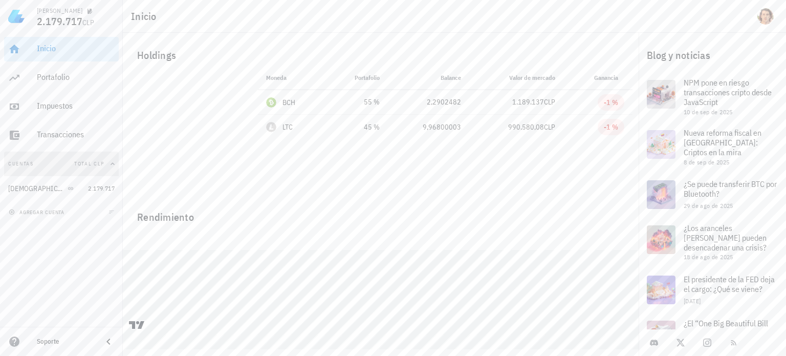
click at [112, 165] on icon "button" at bounding box center [112, 164] width 8 height 8
drag, startPoint x: 108, startPoint y: 339, endPoint x: 53, endPoint y: 347, distance: 55.9
click at [53, 347] on div "Soporte" at bounding box center [61, 341] width 123 height 20
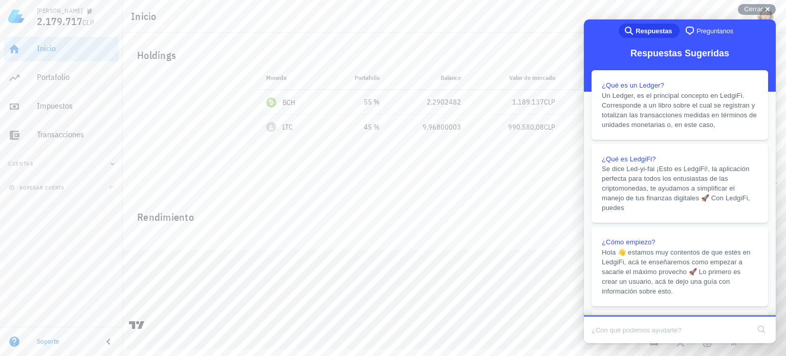
click at [674, 335] on input "Search Doc articles" at bounding box center [671, 329] width 158 height 21
type input "como elimino una cuenta"
click button "search" at bounding box center [761, 329] width 16 height 16
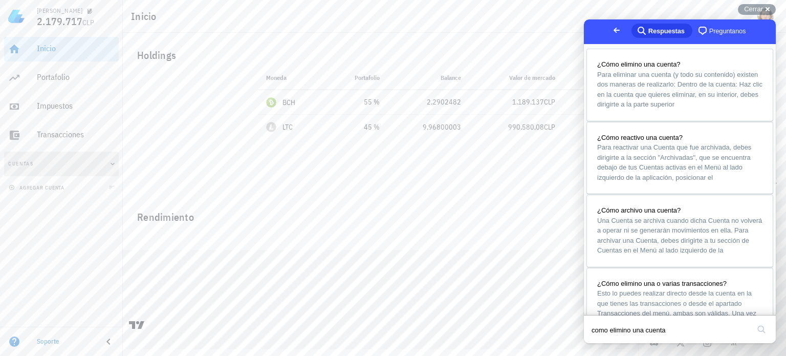
click at [108, 163] on icon "button" at bounding box center [112, 164] width 8 height 8
click at [73, 188] on div "buda" at bounding box center [46, 189] width 76 height 10
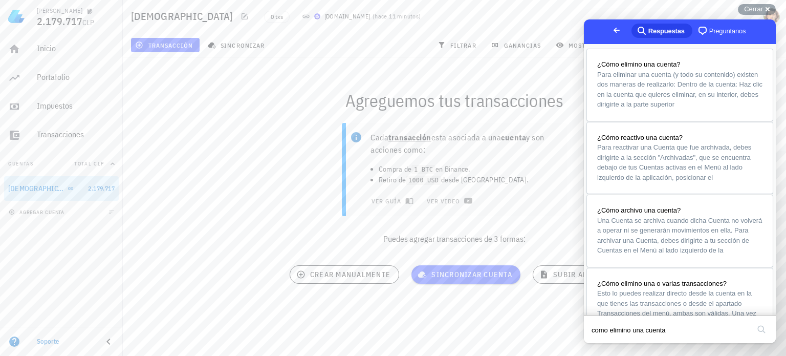
drag, startPoint x: 73, startPoint y: 188, endPoint x: 304, endPoint y: 206, distance: 232.5
click at [304, 206] on div "Cada transacción esta asociada a una cuenta y son acciones como: Compra de 1 BT…" at bounding box center [454, 188] width 675 height 142
click at [756, 4] on div "buda 0 txs Buda.com ( hace 11 minutos )" at bounding box center [454, 16] width 663 height 33
click at [756, 5] on span "Cerrar" at bounding box center [753, 9] width 19 height 8
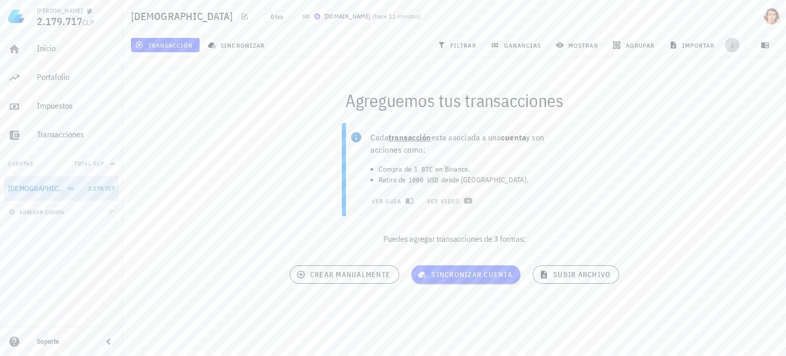
click at [735, 46] on icon "button" at bounding box center [732, 45] width 8 height 8
drag, startPoint x: 689, startPoint y: 100, endPoint x: 763, endPoint y: 43, distance: 93.8
click at [763, 43] on div "buda 0 txs Buda.com ( hace 11 minutos ) transacción sincronizar filtrar gananci…" at bounding box center [393, 161] width 786 height 322
click at [763, 43] on icon "button" at bounding box center [765, 45] width 8 height 6
click at [498, 47] on icon "button" at bounding box center [495, 45] width 8 height 8
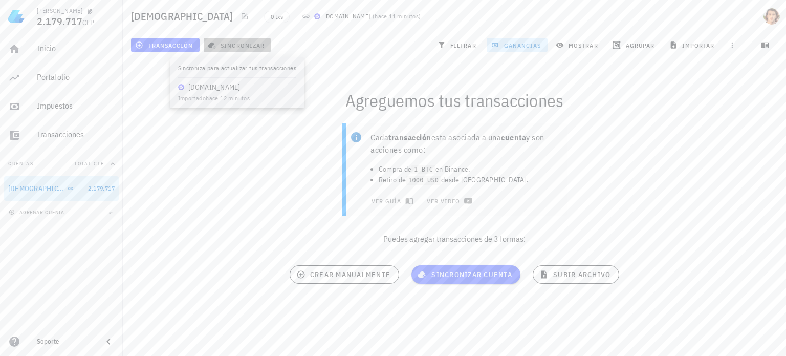
click at [239, 42] on span "sincronizar" at bounding box center [237, 45] width 55 height 8
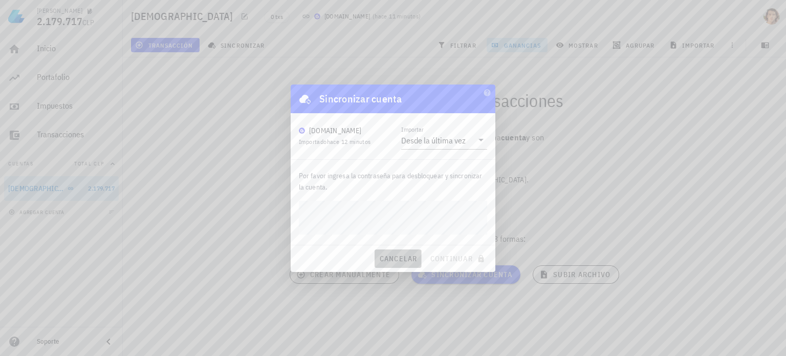
click at [409, 257] on span "cancelar" at bounding box center [398, 258] width 38 height 9
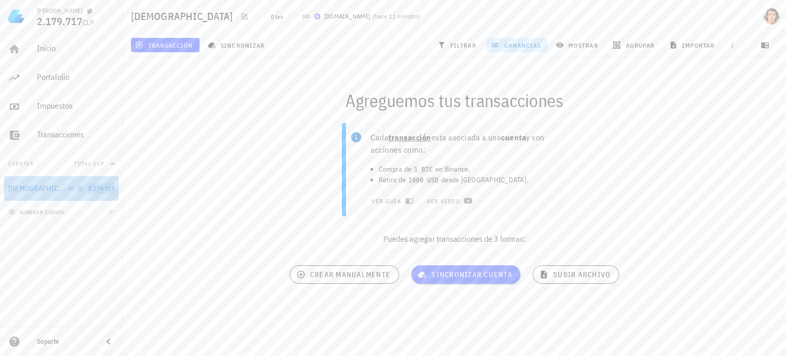
click at [95, 189] on span "2.179.717" at bounding box center [101, 188] width 27 height 8
drag, startPoint x: 95, startPoint y: 189, endPoint x: 52, endPoint y: 191, distance: 43.1
click at [52, 191] on div "buda" at bounding box center [46, 189] width 76 height 10
click at [78, 191] on icon "button" at bounding box center [81, 188] width 6 height 6
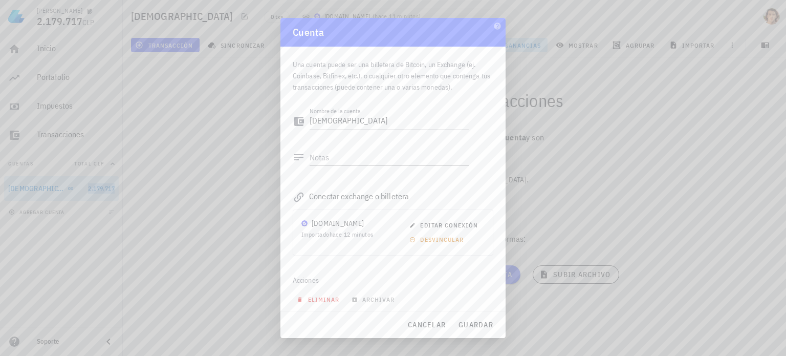
click at [317, 302] on span "eliminar" at bounding box center [319, 299] width 40 height 8
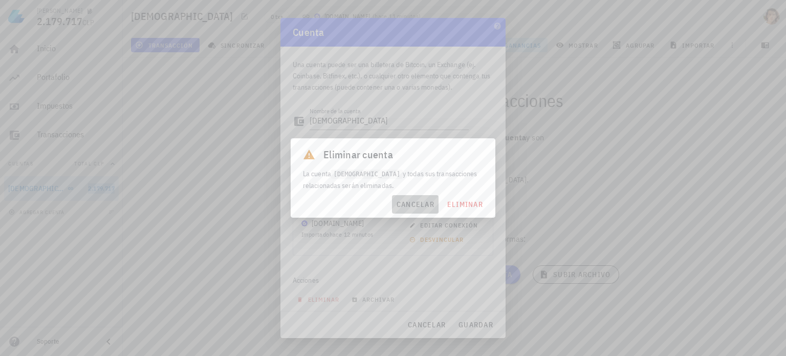
click at [418, 202] on span "cancelar" at bounding box center [415, 204] width 38 height 9
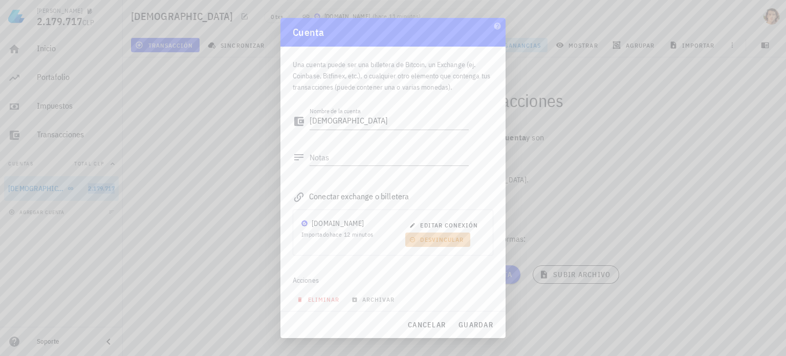
click at [430, 236] on span "desvincular" at bounding box center [437, 239] width 52 height 8
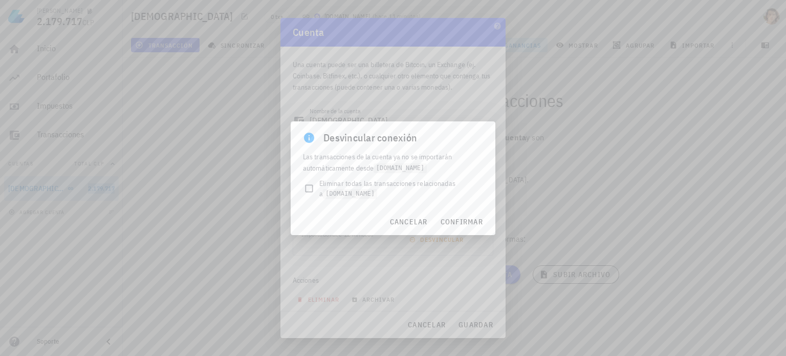
click at [387, 184] on span "Eliminar todas las transacciones relacionadas a Buda.com" at bounding box center [401, 188] width 164 height 21
checkbox input "true"
click at [458, 222] on span "confirmar" at bounding box center [461, 221] width 43 height 9
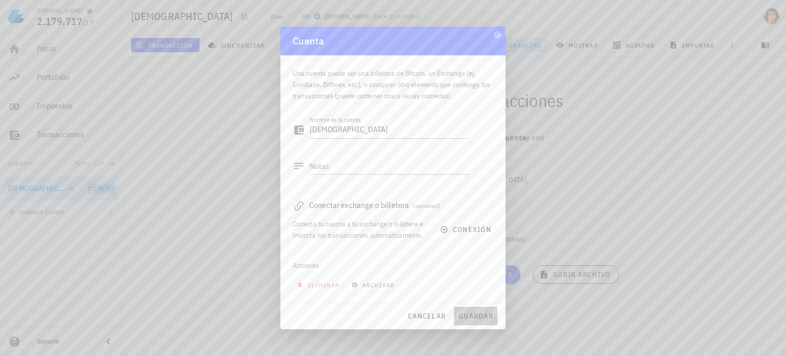
click at [471, 322] on button "guardar" at bounding box center [475, 315] width 43 height 18
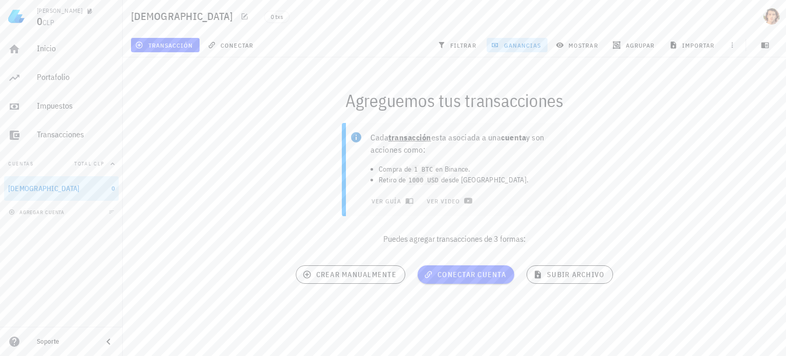
click at [234, 251] on div "Cada transacción esta asociada a una cuenta y son acciones como: Compra de 1 BT…" at bounding box center [454, 188] width 675 height 142
click at [763, 44] on icon "button" at bounding box center [765, 45] width 8 height 6
click at [46, 18] on span "CLP" at bounding box center [48, 22] width 12 height 9
click at [110, 345] on icon at bounding box center [108, 341] width 12 height 12
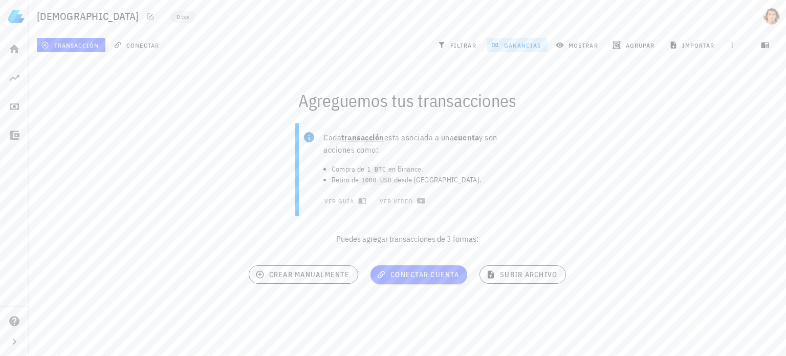
click at [177, 18] on span "0 txs" at bounding box center [183, 16] width 12 height 11
click at [146, 14] on icon "button" at bounding box center [150, 16] width 8 height 8
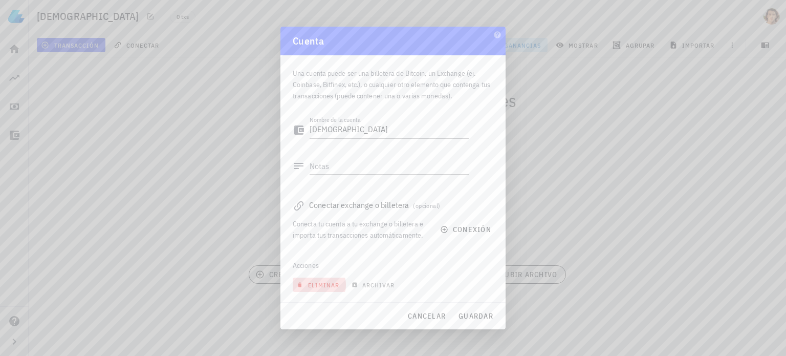
click at [334, 284] on span "eliminar" at bounding box center [319, 285] width 40 height 8
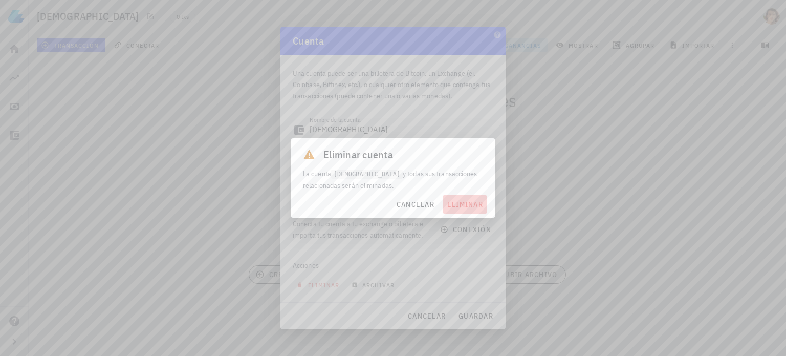
click at [461, 212] on button "eliminar" at bounding box center [465, 204] width 45 height 18
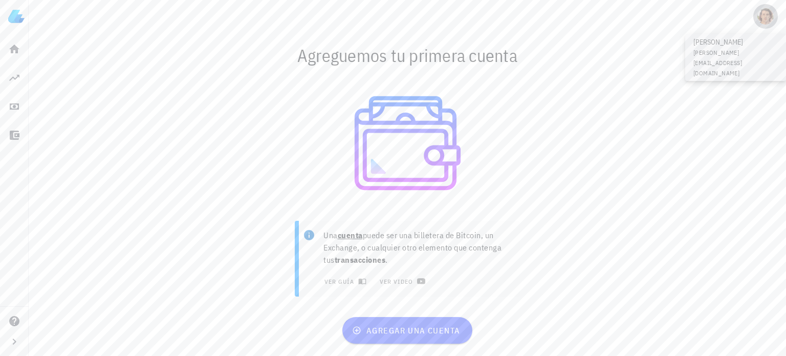
click at [763, 22] on div "avatar" at bounding box center [765, 16] width 16 height 16
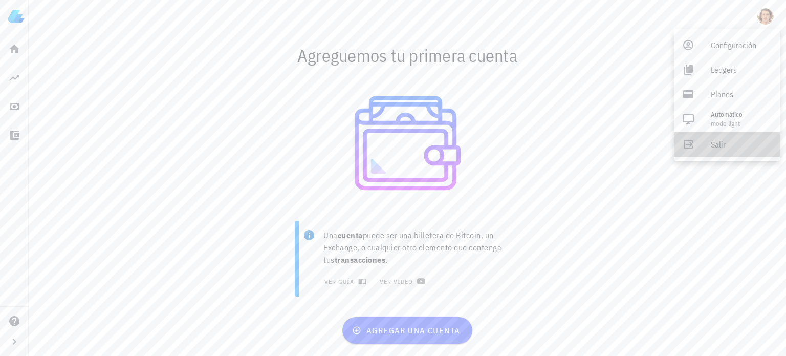
click at [722, 142] on div "Salir" at bounding box center [741, 144] width 61 height 20
